Goal: Task Accomplishment & Management: Manage account settings

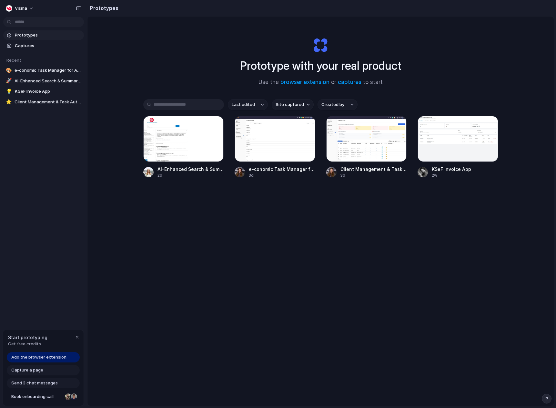
click at [56, 249] on div "Visma Prototypes Captures Recent 🎨 e-conomic Task Manager for Accountants 🚀 AI-…" at bounding box center [43, 204] width 87 height 408
click at [222, 258] on div "Prototype with your real product Use the browser extension or captures to start…" at bounding box center [320, 227] width 466 height 423
click at [204, 233] on div "Prototype with your real product Use the browser extension or captures to start…" at bounding box center [320, 227] width 466 height 423
click at [203, 232] on div "Prototype with your real product Use the browser extension or captures to start…" at bounding box center [320, 227] width 466 height 423
click at [520, 305] on div "Prototype with your real product Use the browser extension or captures to start…" at bounding box center [320, 227] width 466 height 423
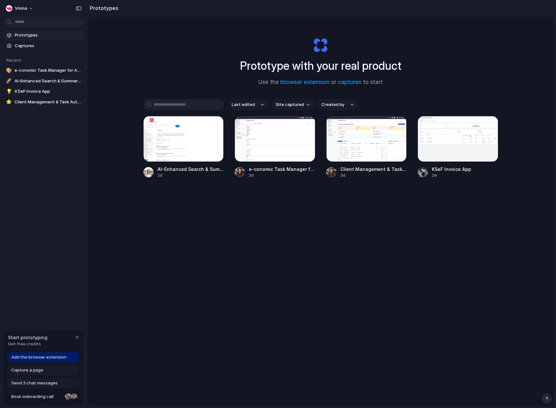
click at [474, 301] on div "Prototype with your real product Use the browser extension or captures to start…" at bounding box center [320, 227] width 466 height 423
click at [448, 290] on div "Prototype with your real product Use the browser extension or captures to start…" at bounding box center [320, 227] width 466 height 423
drag, startPoint x: 225, startPoint y: 258, endPoint x: 221, endPoint y: 258, distance: 3.6
click at [225, 258] on div "Prototype with your real product Use the browser extension or captures to start…" at bounding box center [320, 227] width 466 height 423
click at [42, 72] on span "e-conomic Task Manager for Accountants" at bounding box center [48, 70] width 67 height 6
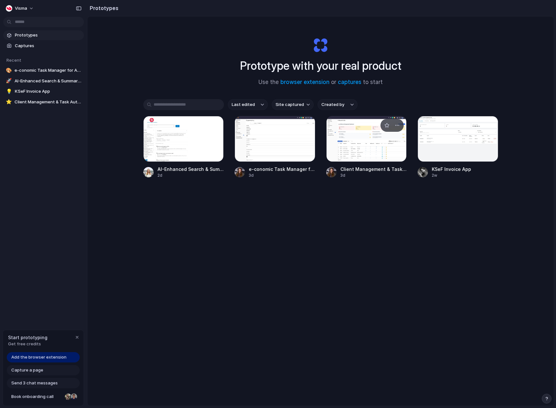
click at [365, 150] on div at bounding box center [366, 139] width 81 height 46
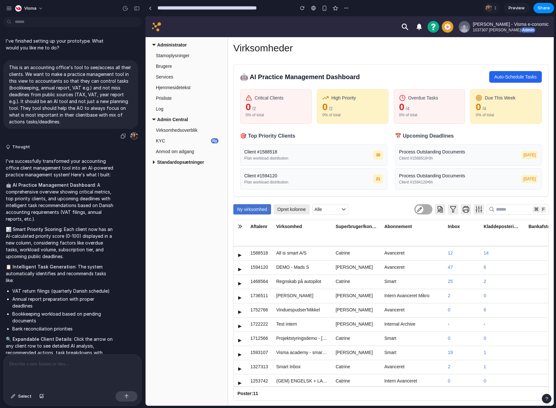
click at [77, 89] on p "This is an accounting office's tool to see/access all their clients. We want to…" at bounding box center [70, 94] width 123 height 61
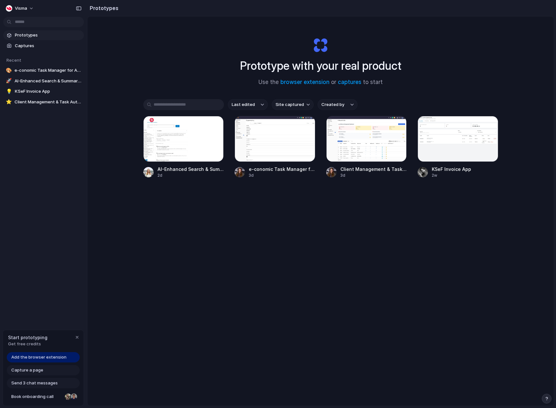
click at [23, 354] on span "Add the browser extension" at bounding box center [38, 357] width 55 height 6
click at [58, 357] on span "Add the browser extension" at bounding box center [38, 357] width 55 height 6
click at [50, 358] on span "Add the browser extension" at bounding box center [38, 357] width 55 height 6
click at [48, 359] on span "Add the browser extension" at bounding box center [38, 357] width 55 height 6
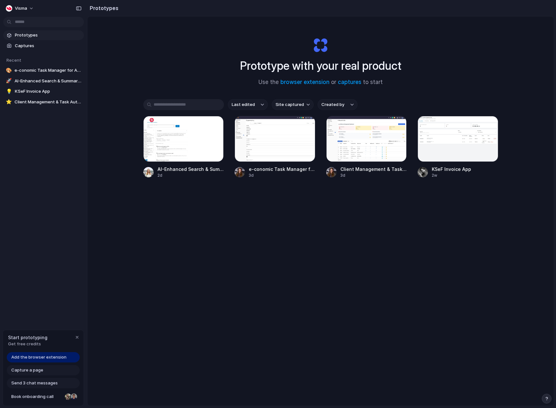
click at [48, 359] on span "Add the browser extension" at bounding box center [38, 357] width 55 height 6
click at [34, 364] on div "Add the browser extension Capture a page Send 3 chat messages Book onboarding c…" at bounding box center [43, 379] width 81 height 54
click at [35, 357] on span "Add the browser extension" at bounding box center [38, 357] width 55 height 6
click at [289, 80] on link "browser extension" at bounding box center [304, 82] width 49 height 6
click at [378, 136] on div at bounding box center [366, 139] width 81 height 46
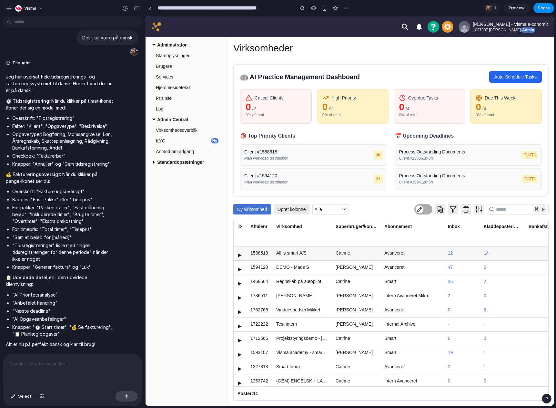
click at [239, 255] on span "▶" at bounding box center [240, 254] width 4 height 6
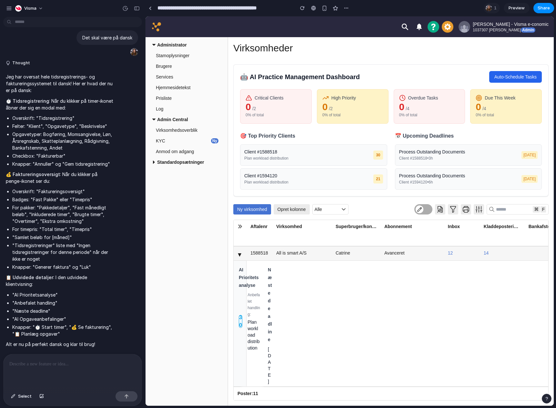
click at [239, 255] on span "▶" at bounding box center [240, 255] width 6 height 4
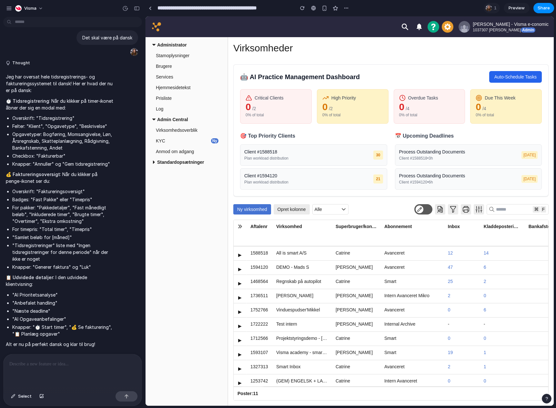
click at [425, 211] on button "button" at bounding box center [423, 209] width 18 height 10
click at [424, 209] on button "button" at bounding box center [423, 209] width 18 height 10
click at [154, 23] on icon at bounding box center [156, 26] width 9 height 9
click at [174, 54] on span "Stamoplysninger" at bounding box center [188, 55] width 65 height 10
click at [171, 62] on span "Brugere" at bounding box center [188, 66] width 65 height 10
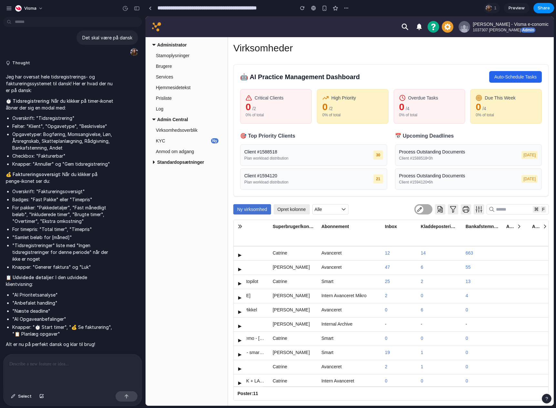
scroll to position [0, 117]
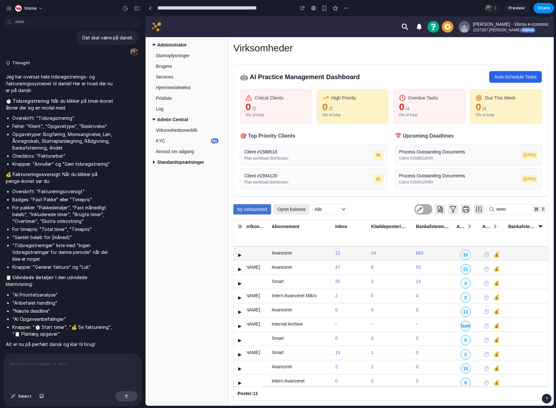
click at [461, 253] on div "30" at bounding box center [466, 255] width 10 height 10
click at [482, 255] on button "⏱️" at bounding box center [486, 255] width 9 height 10
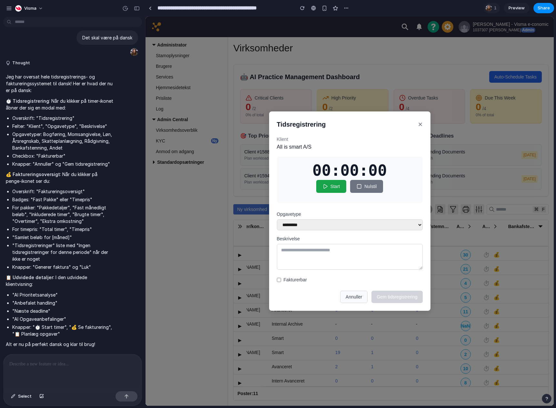
click at [351, 295] on button "Annuller" at bounding box center [353, 297] width 27 height 12
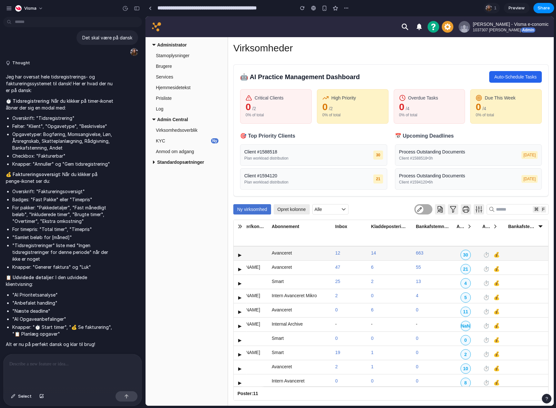
click at [492, 255] on button "💰" at bounding box center [496, 255] width 9 height 10
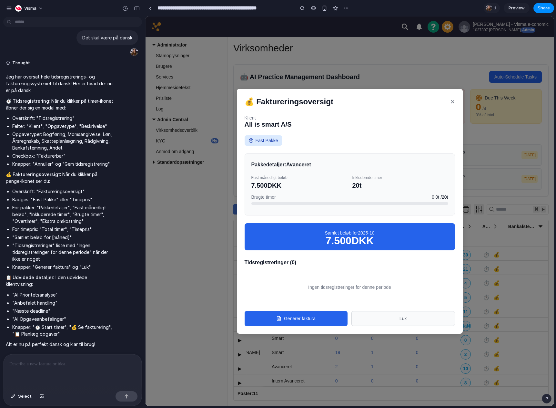
click at [452, 100] on button "×" at bounding box center [452, 101] width 5 height 6
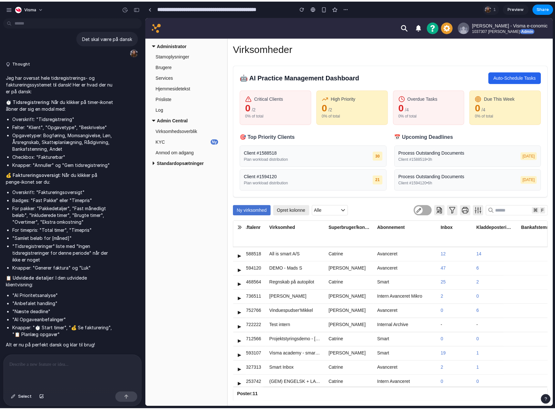
scroll to position [0, 0]
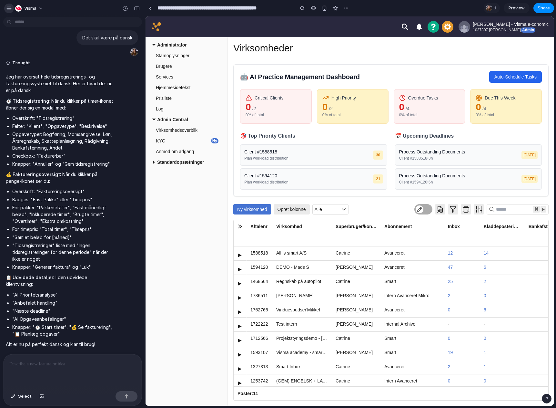
click at [10, 10] on div "button" at bounding box center [9, 8] width 6 height 6
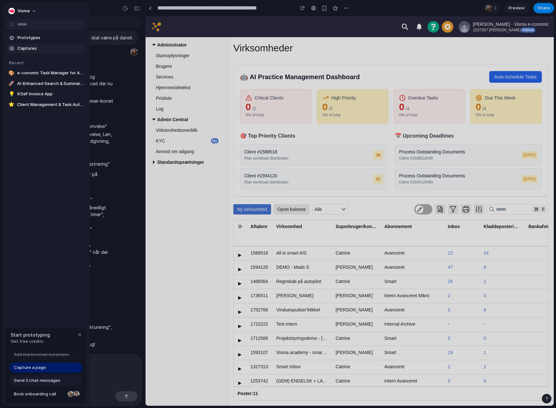
click at [22, 45] on span "Captures" at bounding box center [50, 48] width 66 height 6
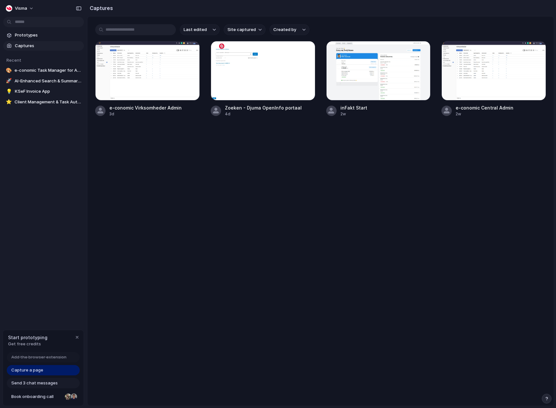
click at [35, 371] on span "Capture a page" at bounding box center [27, 370] width 32 height 6
click at [27, 5] on button "Visma" at bounding box center [20, 8] width 34 height 10
click at [31, 24] on span "Settings" at bounding box center [24, 23] width 18 height 6
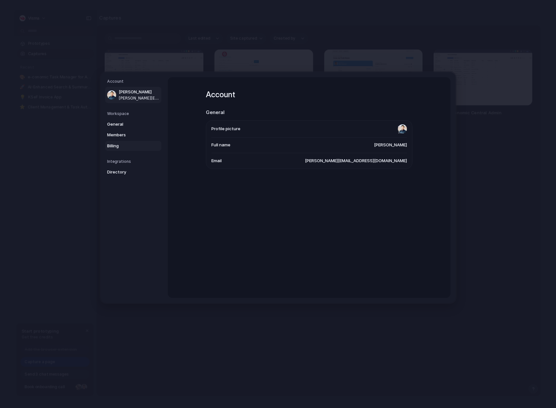
click at [116, 145] on span "Billing" at bounding box center [127, 146] width 41 height 6
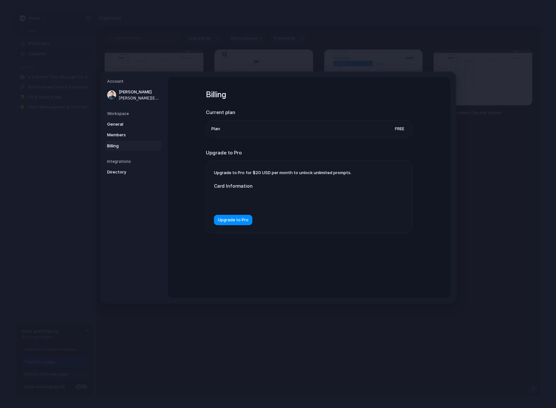
click at [394, 131] on span "Free" at bounding box center [400, 129] width 15 height 6
click at [399, 127] on span "Free" at bounding box center [400, 129] width 15 height 6
click at [231, 126] on li "Plan Free" at bounding box center [309, 128] width 196 height 17
click at [215, 127] on span "Plan" at bounding box center [215, 129] width 9 height 6
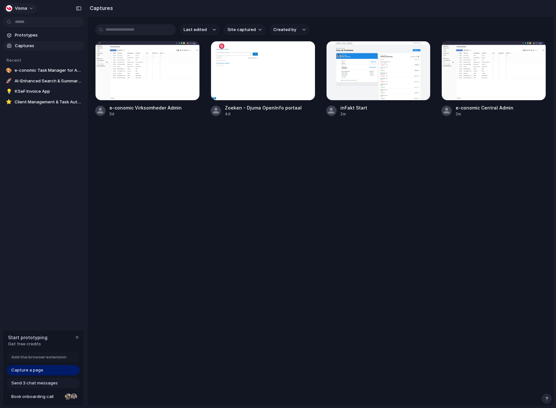
click at [23, 10] on span "Visma" at bounding box center [21, 8] width 12 height 6
click at [75, 74] on span "Neutral dark" at bounding box center [74, 74] width 25 height 6
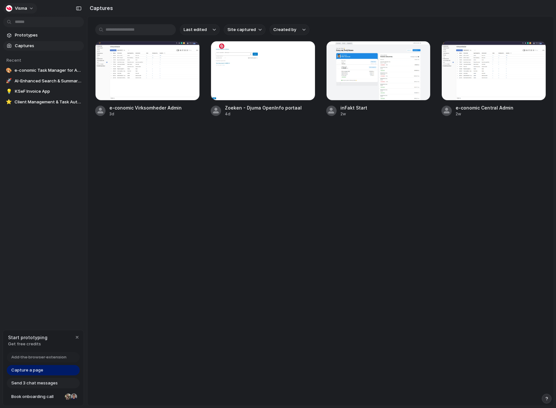
click at [24, 10] on span "Visma" at bounding box center [21, 8] width 12 height 6
click at [77, 86] on li "Forest" at bounding box center [81, 85] width 42 height 10
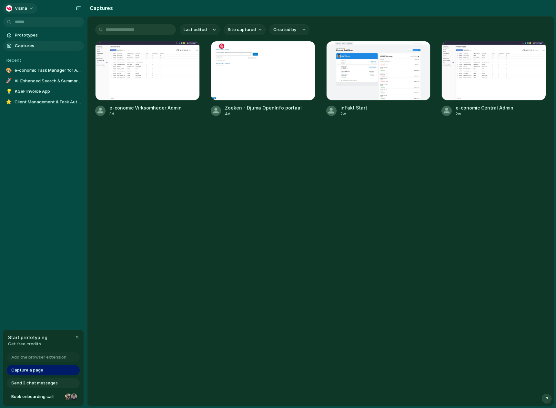
click at [30, 6] on button "Visma" at bounding box center [20, 8] width 34 height 10
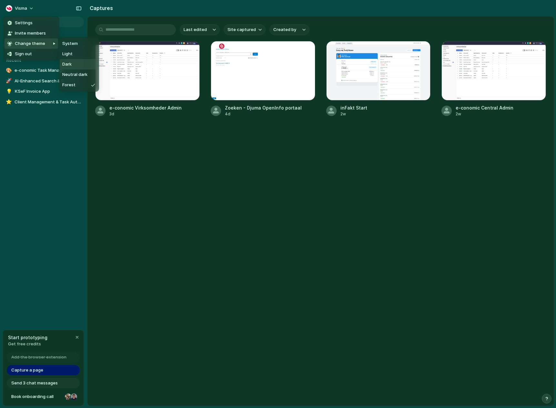
click at [86, 64] on li "Dark" at bounding box center [79, 64] width 38 height 10
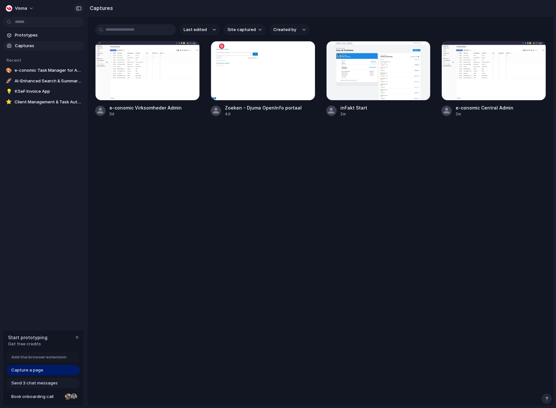
click at [79, 9] on div "button" at bounding box center [79, 8] width 6 height 5
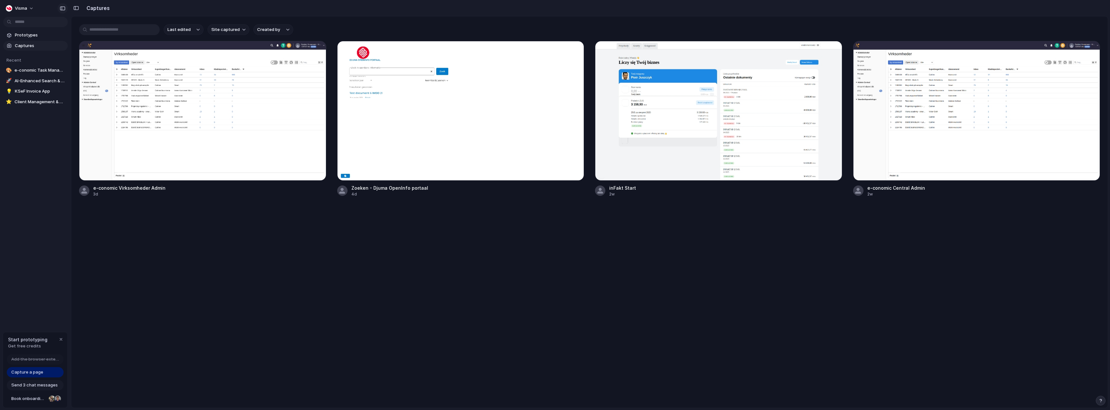
click at [63, 6] on div "button" at bounding box center [63, 8] width 6 height 5
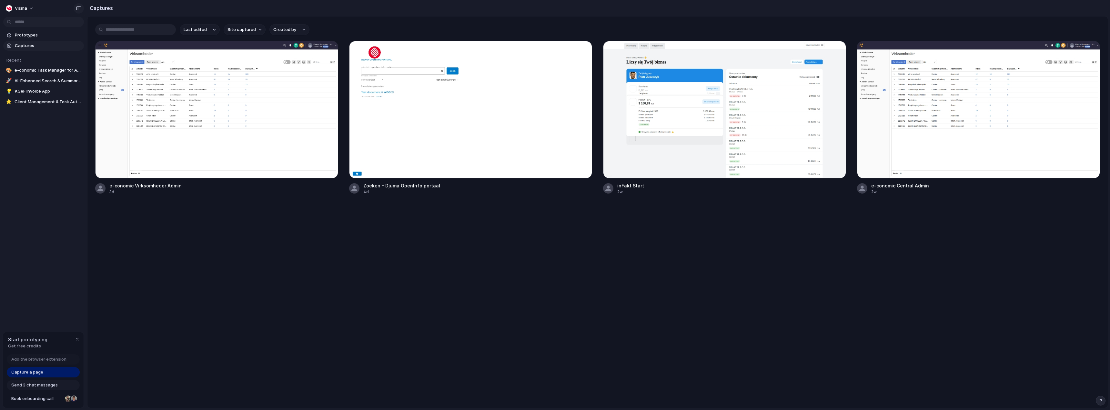
click at [78, 10] on div "button" at bounding box center [79, 8] width 6 height 5
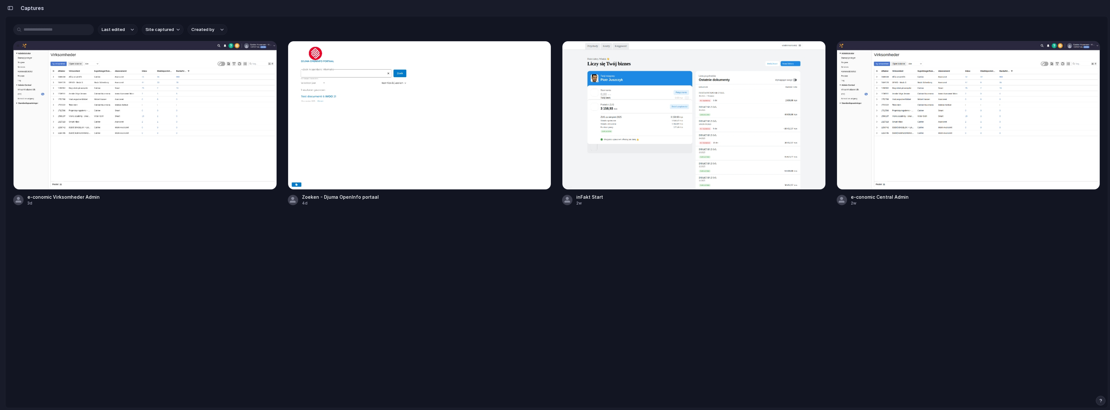
click at [389, 257] on main "Last edited Site captured Created by e-conomic Virksomheder Admin 3d Zoeken - D…" at bounding box center [556, 212] width 1103 height 392
drag, startPoint x: 490, startPoint y: 25, endPoint x: 569, endPoint y: 3, distance: 81.4
click at [490, 25] on div "Last edited Site captured Created by" at bounding box center [556, 29] width 1087 height 11
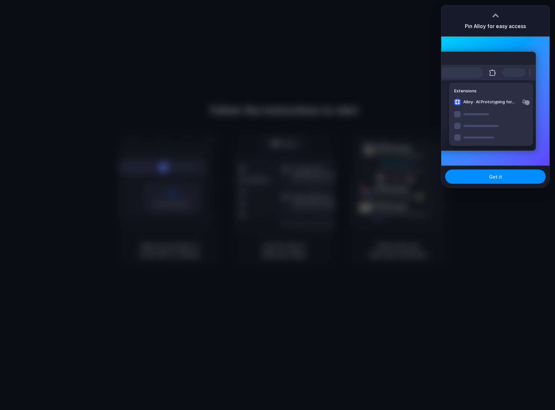
click at [415, 59] on div at bounding box center [277, 205] width 555 height 410
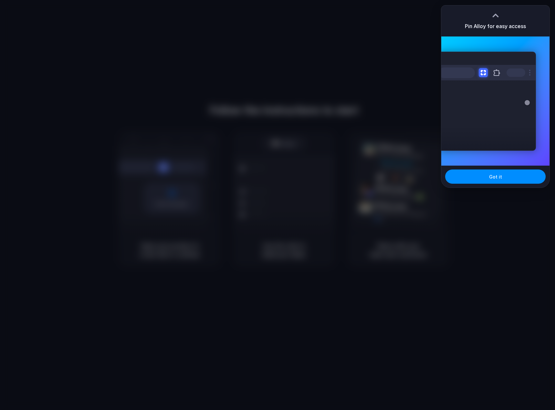
click at [494, 14] on div at bounding box center [495, 16] width 10 height 10
click at [502, 176] on button "Got it" at bounding box center [495, 176] width 100 height 14
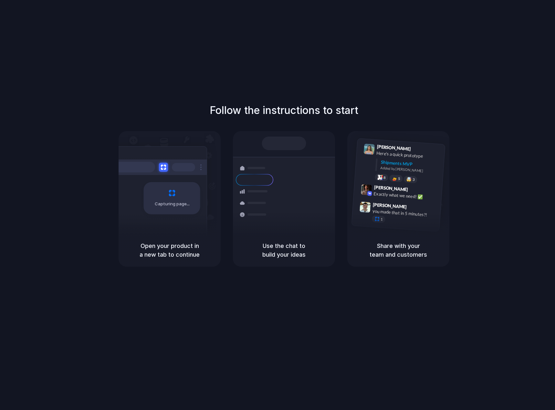
click at [330, 51] on div "Follow the instructions to start Capturing page Open your product in a new tab …" at bounding box center [283, 211] width 567 height 423
